Goal: Transaction & Acquisition: Purchase product/service

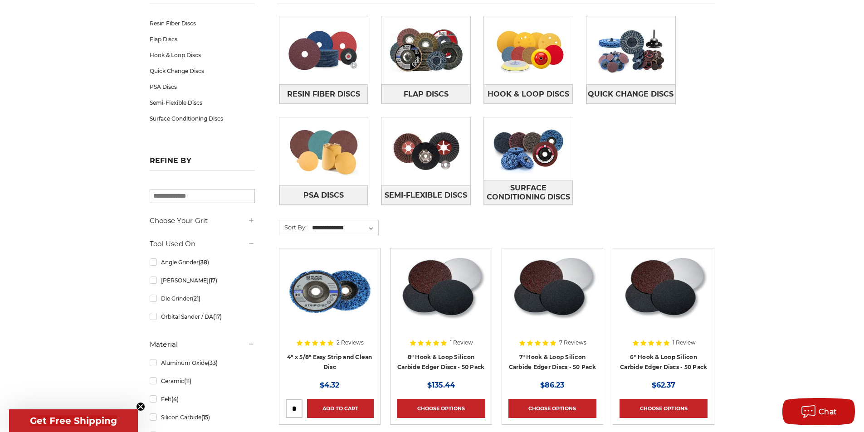
scroll to position [90, 0]
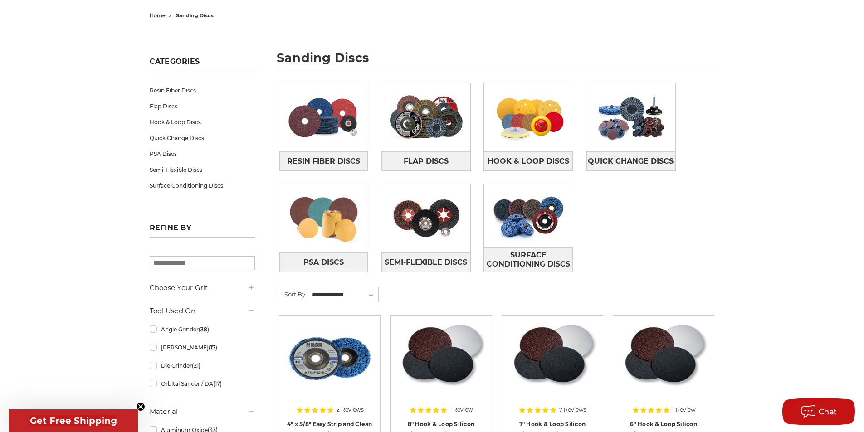
click at [170, 123] on link "Hook & Loop Discs" at bounding box center [202, 122] width 105 height 16
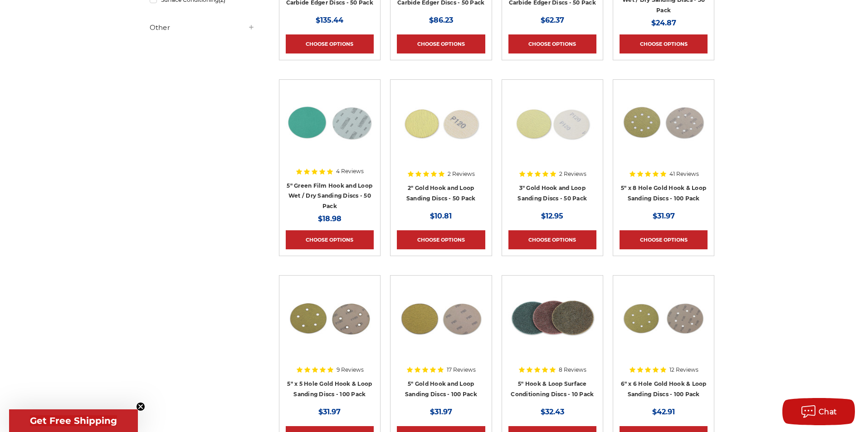
scroll to position [318, 0]
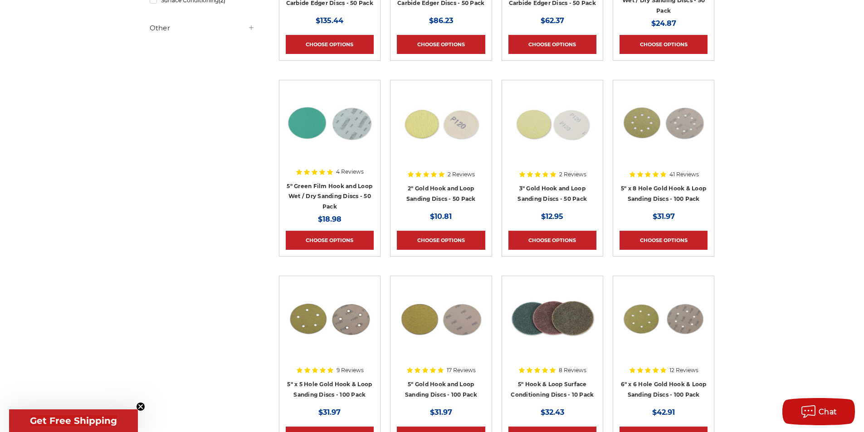
click at [465, 131] on img at bounding box center [441, 123] width 88 height 73
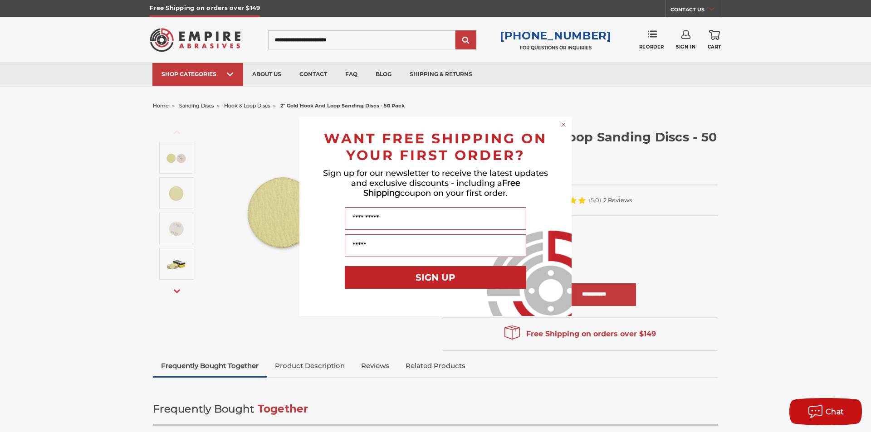
click at [565, 127] on circle "Close dialog" at bounding box center [563, 124] width 9 height 9
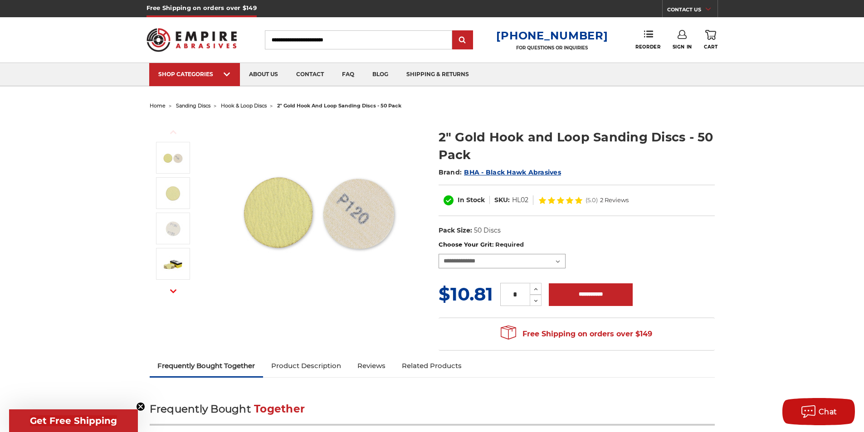
click at [528, 256] on select "**********" at bounding box center [502, 261] width 127 height 15
